Goal: Information Seeking & Learning: Find specific fact

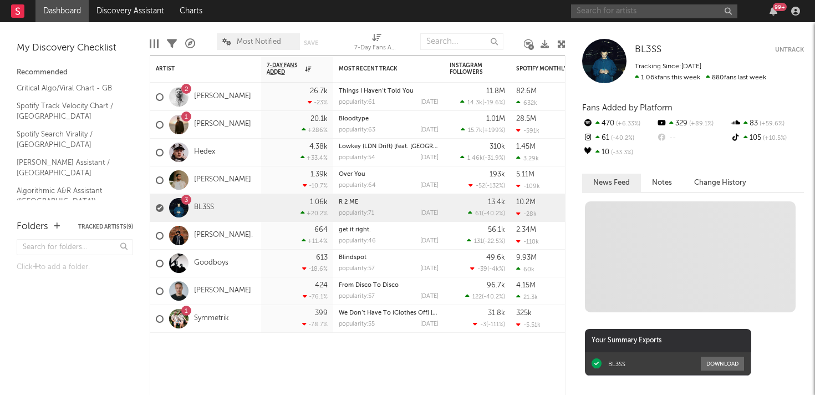
click at [589, 8] on input "text" at bounding box center [654, 11] width 166 height 14
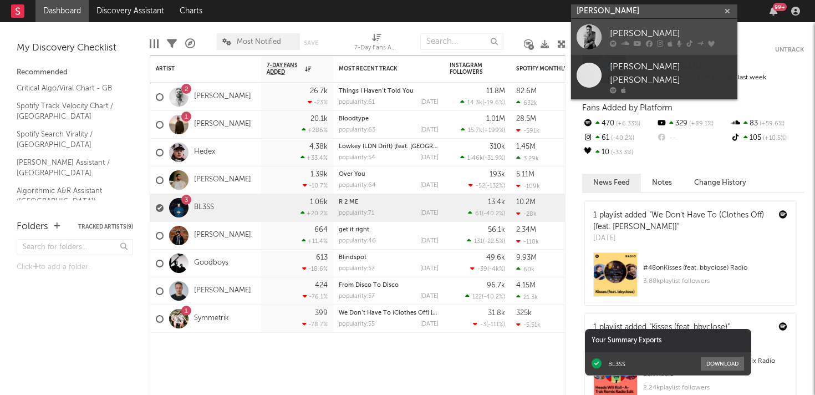
type input "[PERSON_NAME]"
click at [597, 32] on div at bounding box center [588, 36] width 25 height 25
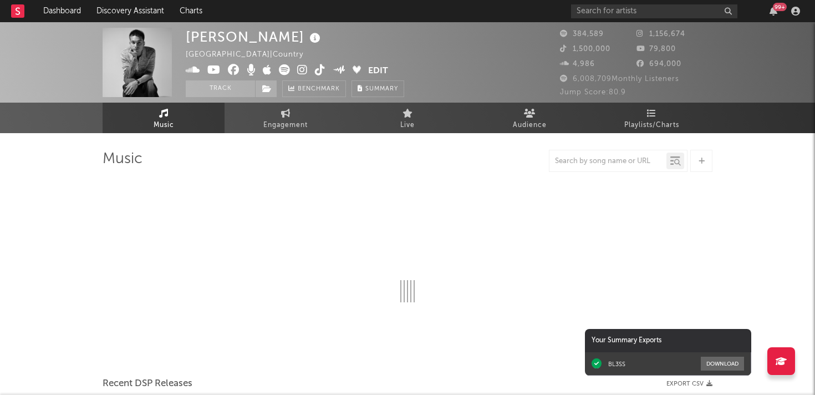
select select "6m"
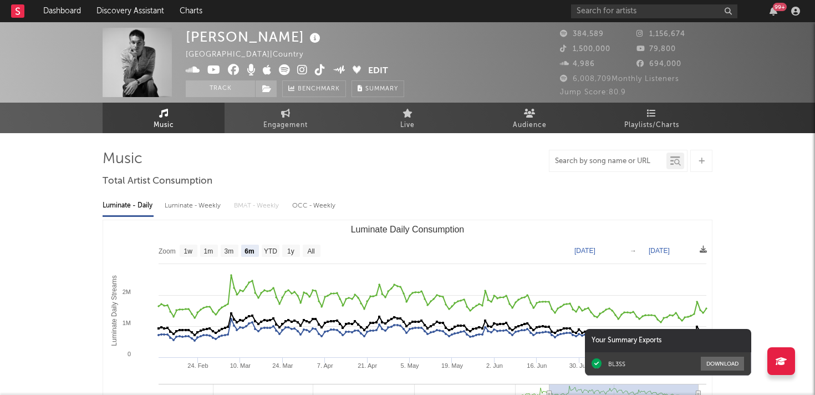
click at [606, 162] on input "text" at bounding box center [607, 161] width 117 height 9
type input "fragile"
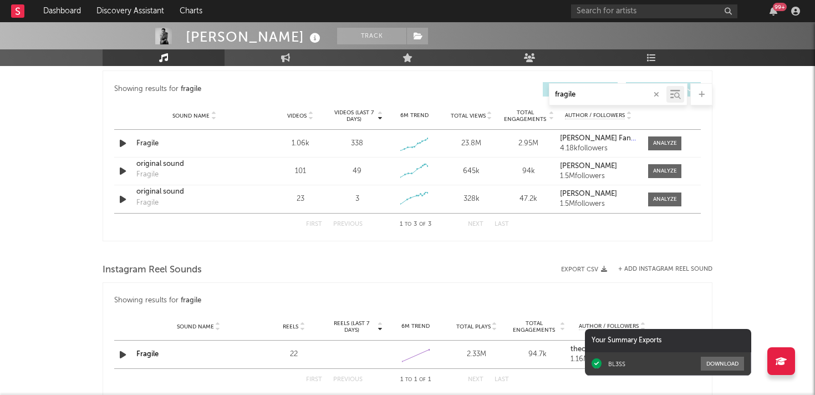
scroll to position [580, 0]
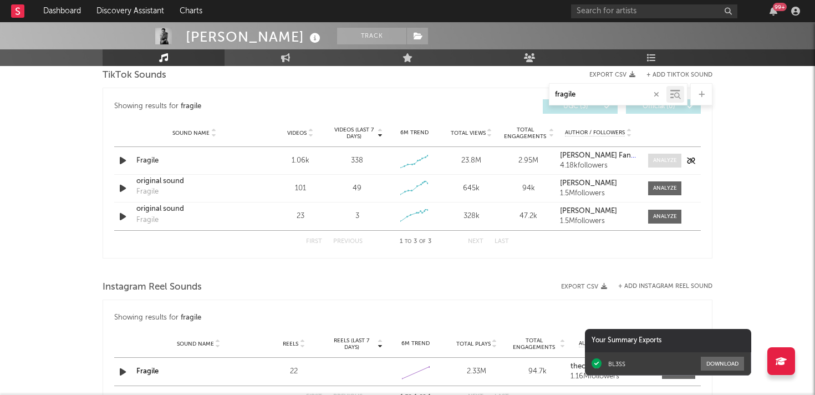
click at [657, 157] on div at bounding box center [665, 160] width 24 height 8
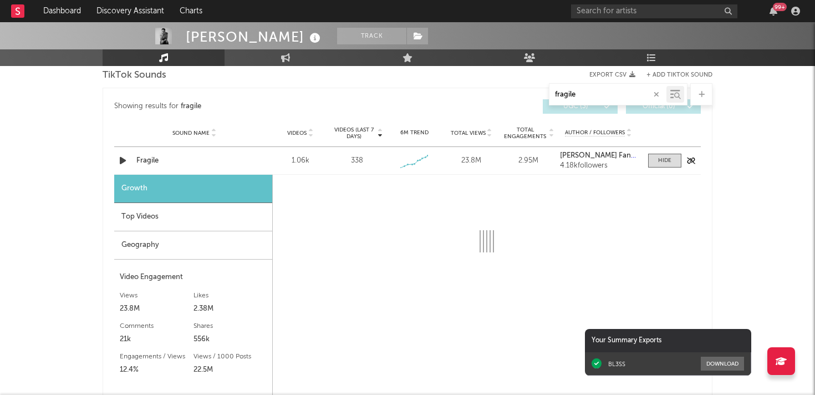
select select "1w"
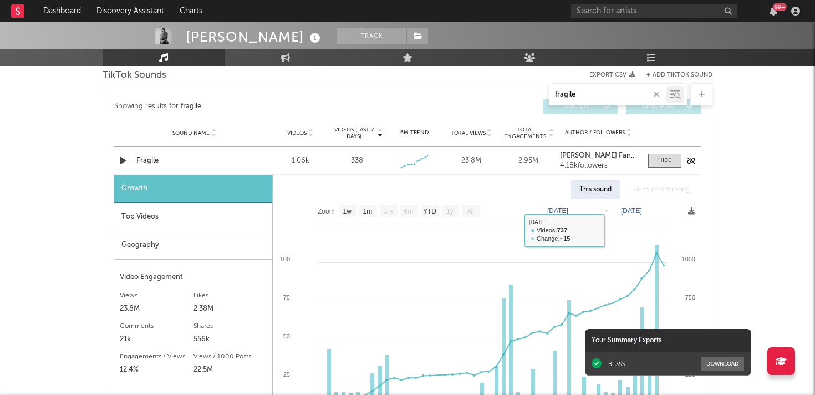
click at [299, 158] on div "1.06k" at bounding box center [300, 160] width 52 height 11
copy div "1.06k Videos (last 7 days)"
click at [320, 115] on div "Showing results for fragile Videos (last 7 days) Sound Name Videos Videos (last…" at bounding box center [407, 106] width 586 height 25
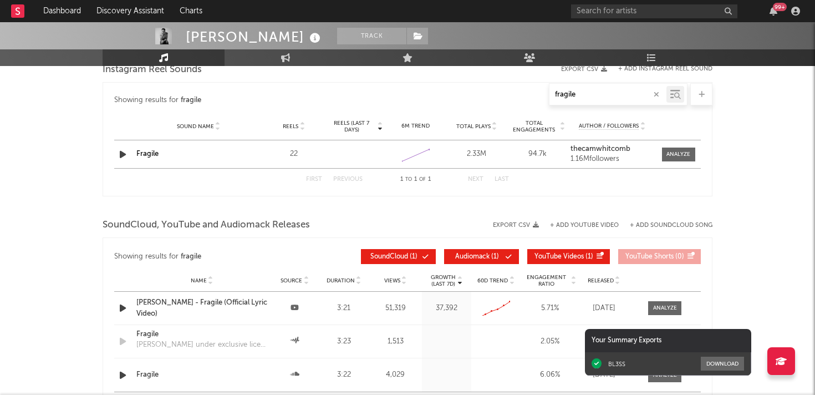
scroll to position [1103, 0]
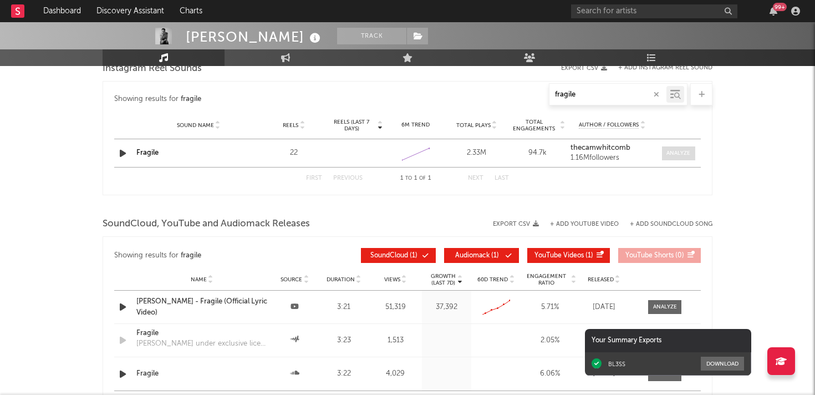
click at [669, 154] on div at bounding box center [678, 153] width 24 height 8
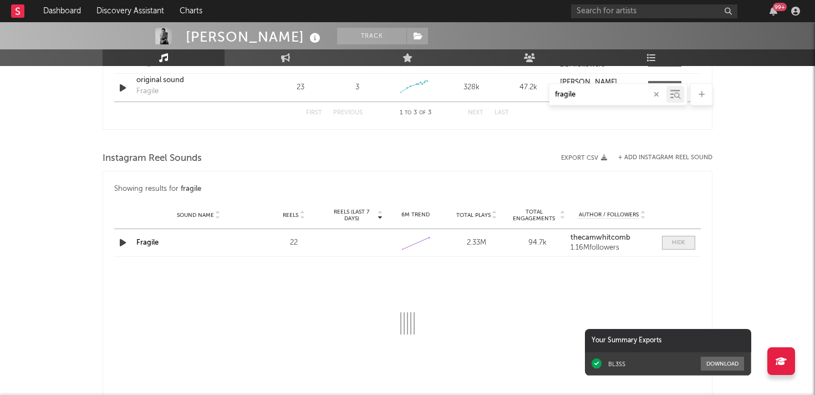
select select "1w"
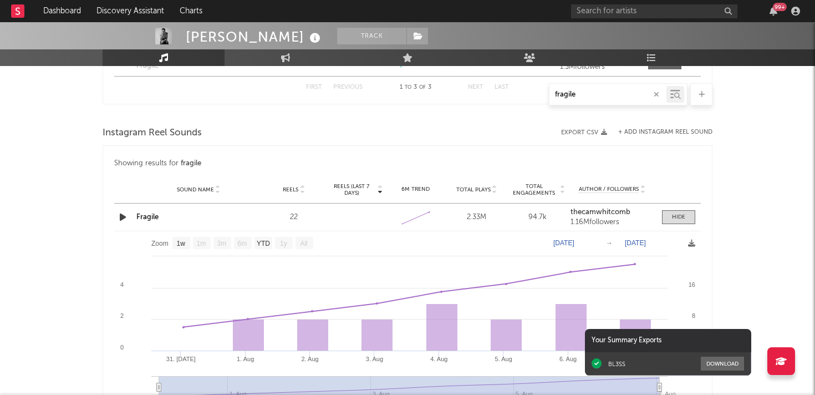
scroll to position [1007, 0]
